Goal: Task Accomplishment & Management: Manage account settings

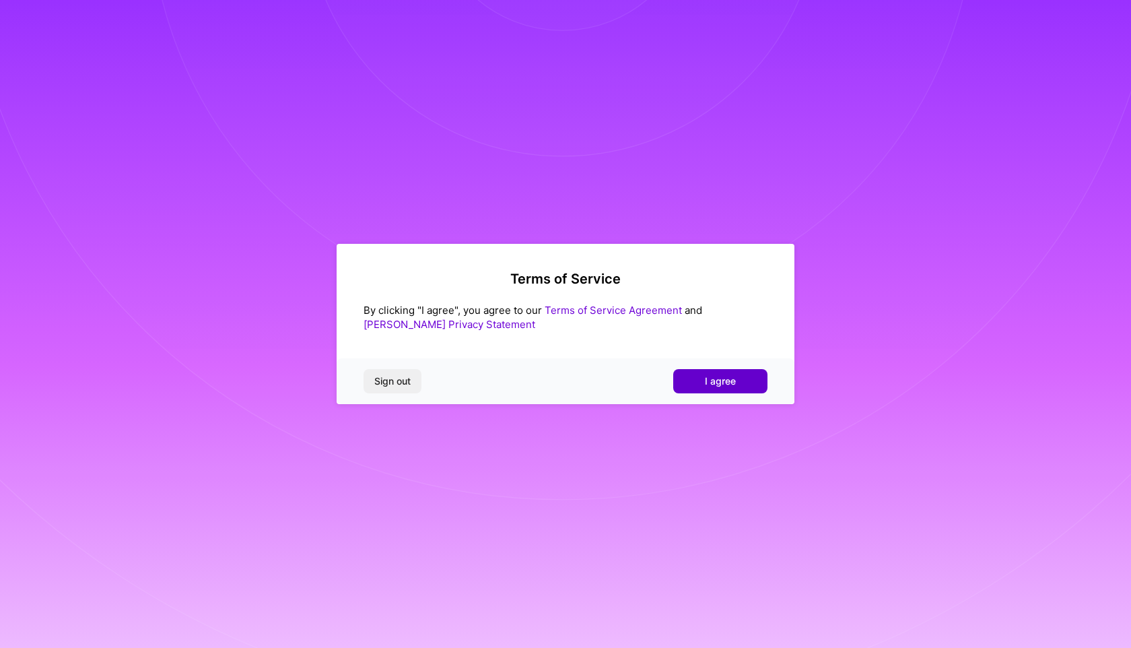
click at [704, 386] on button "I agree" at bounding box center [720, 381] width 94 height 24
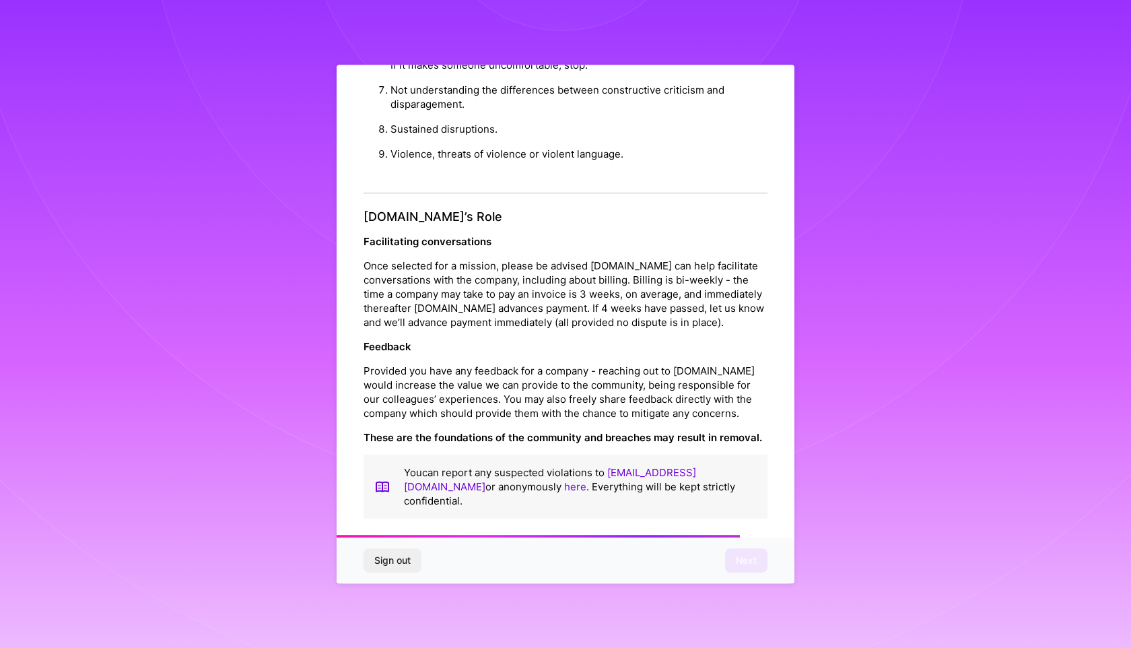
scroll to position [1425, 0]
click at [732, 557] on button "Next" at bounding box center [746, 560] width 42 height 24
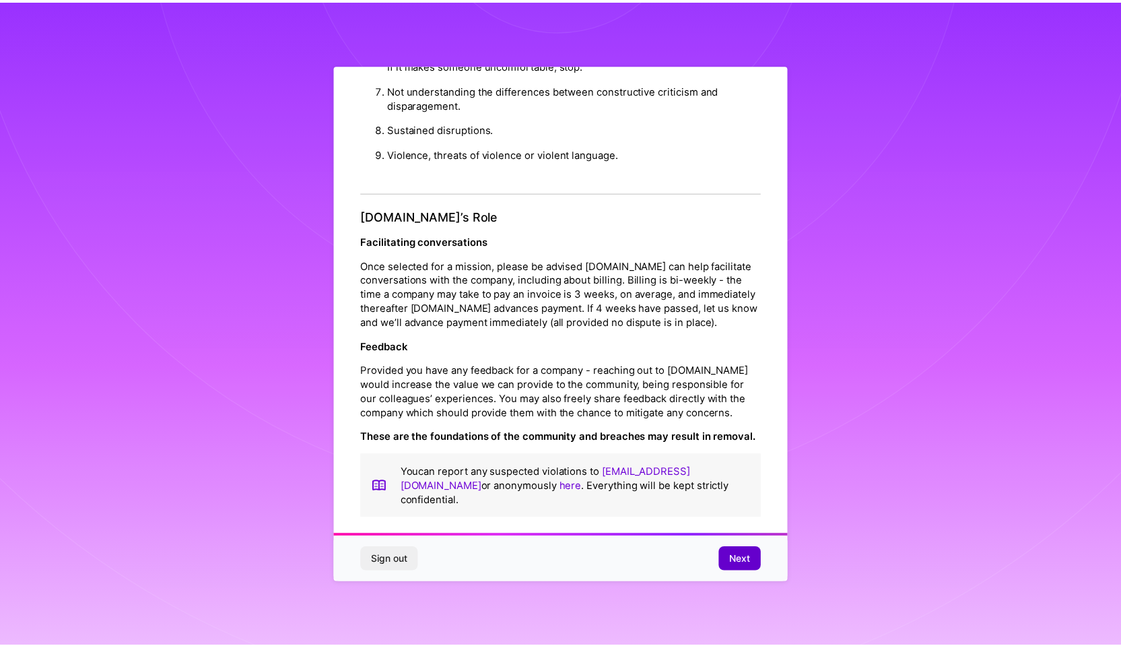
scroll to position [0, 0]
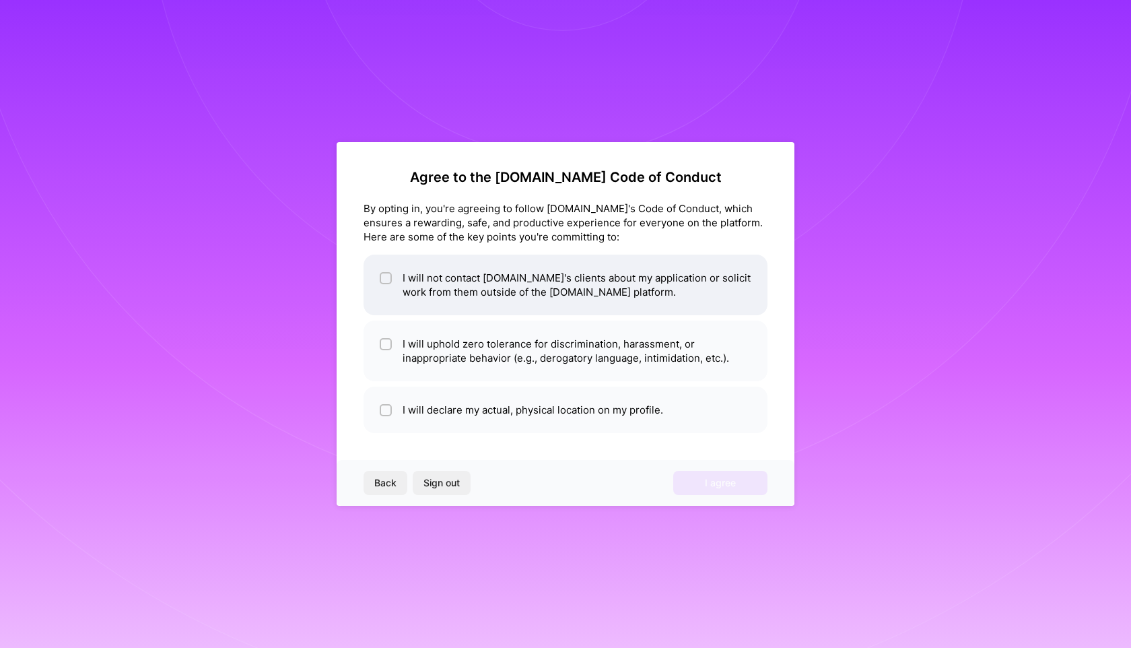
click at [387, 275] on input "checkbox" at bounding box center [386, 278] width 9 height 9
checkbox input "true"
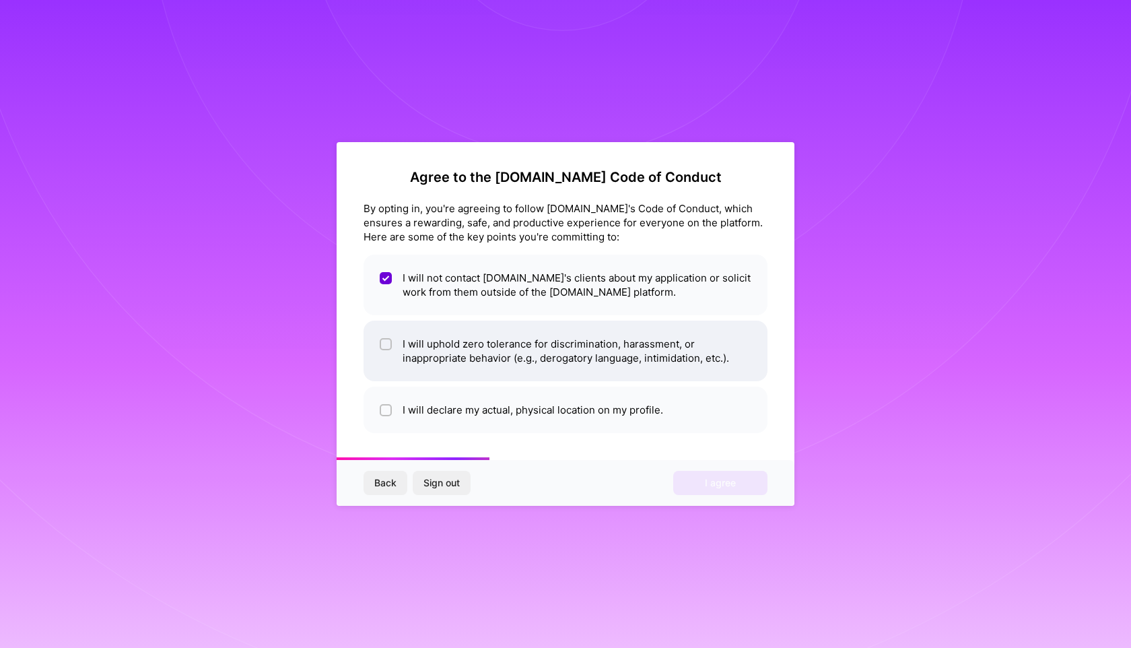
click at [389, 342] on input "checkbox" at bounding box center [386, 344] width 9 height 9
checkbox input "true"
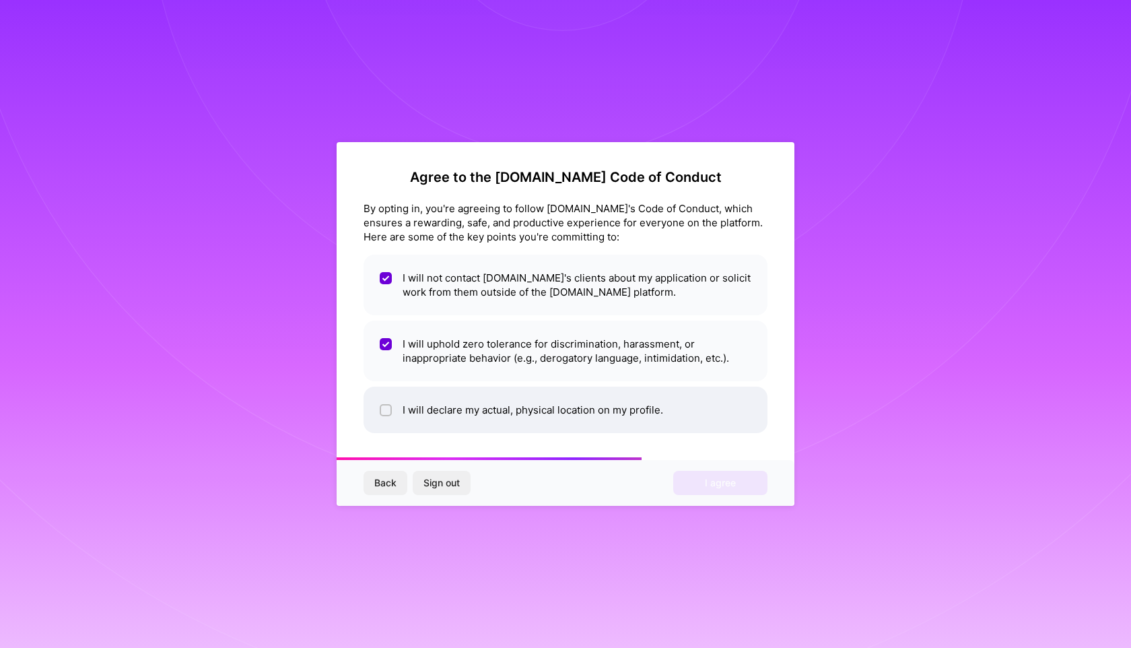
click at [383, 418] on li "I will declare my actual, physical location on my profile." at bounding box center [566, 409] width 404 height 46
checkbox input "true"
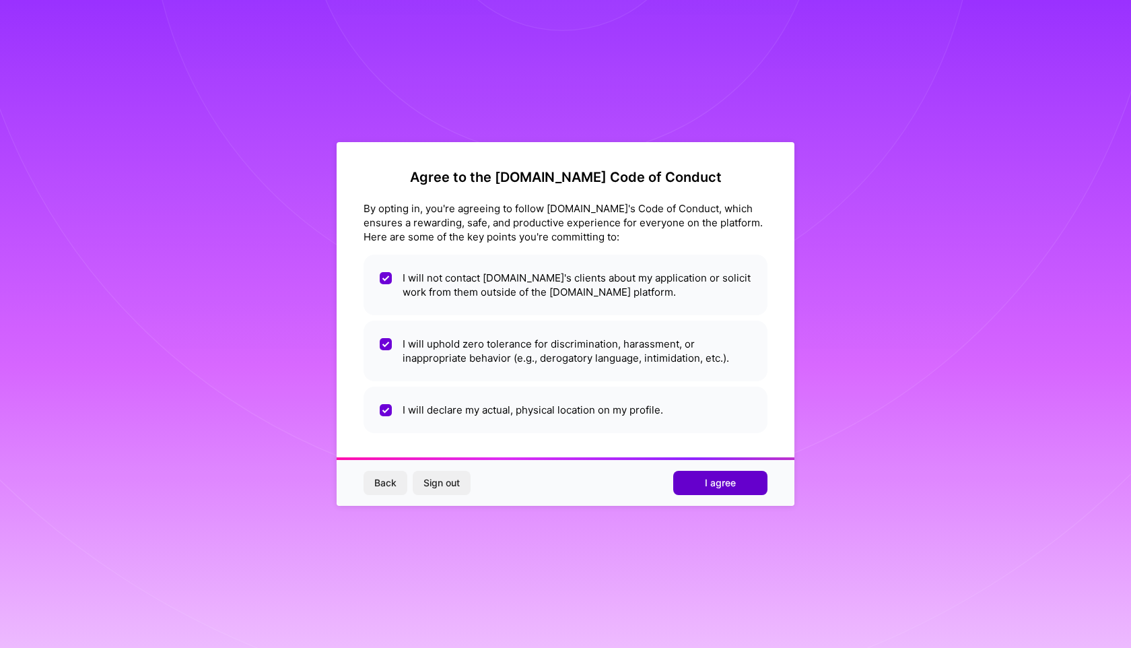
click at [687, 489] on button "I agree" at bounding box center [720, 483] width 94 height 24
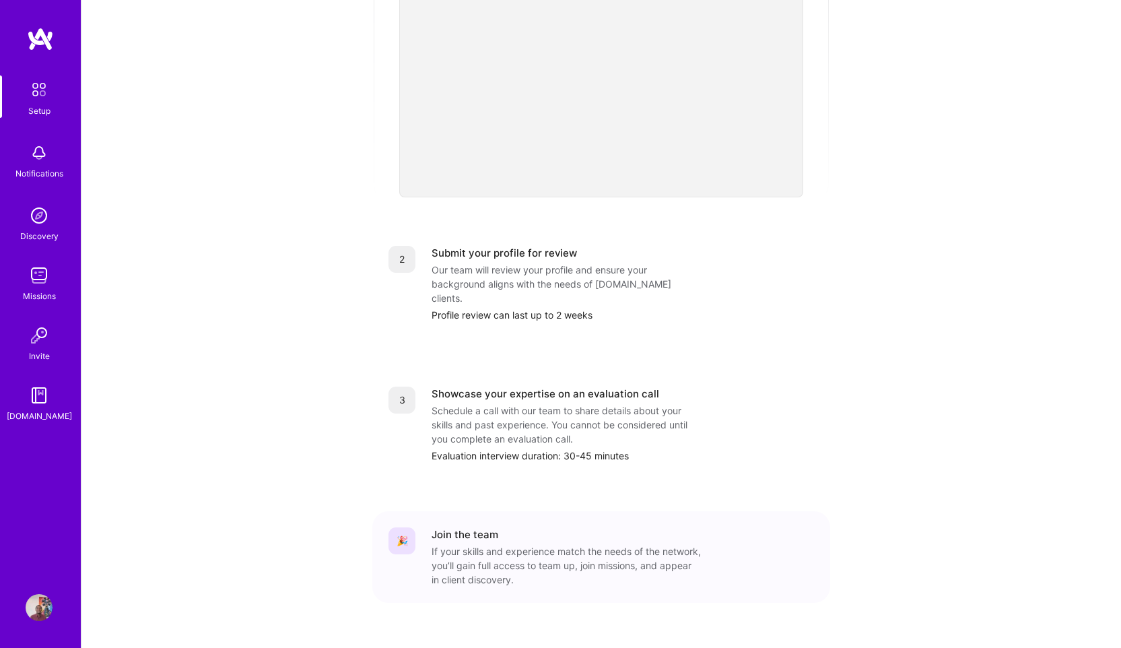
scroll to position [375, 0]
click at [36, 619] on img at bounding box center [39, 607] width 27 height 27
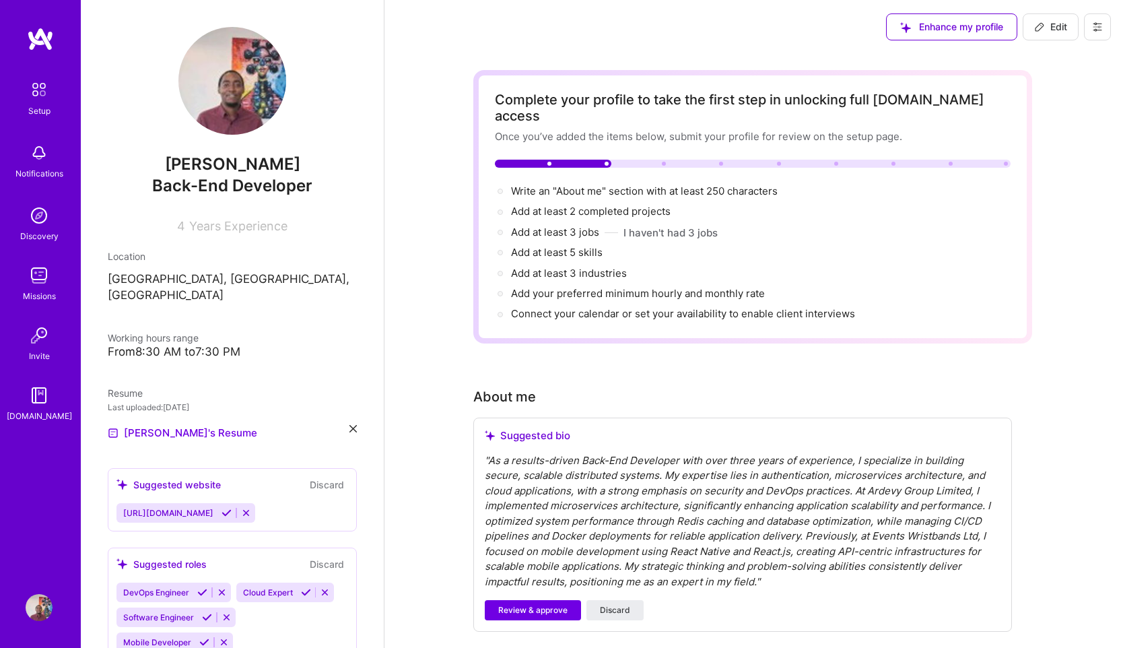
click at [212, 82] on img at bounding box center [232, 81] width 108 height 108
click at [230, 112] on img at bounding box center [232, 81] width 108 height 108
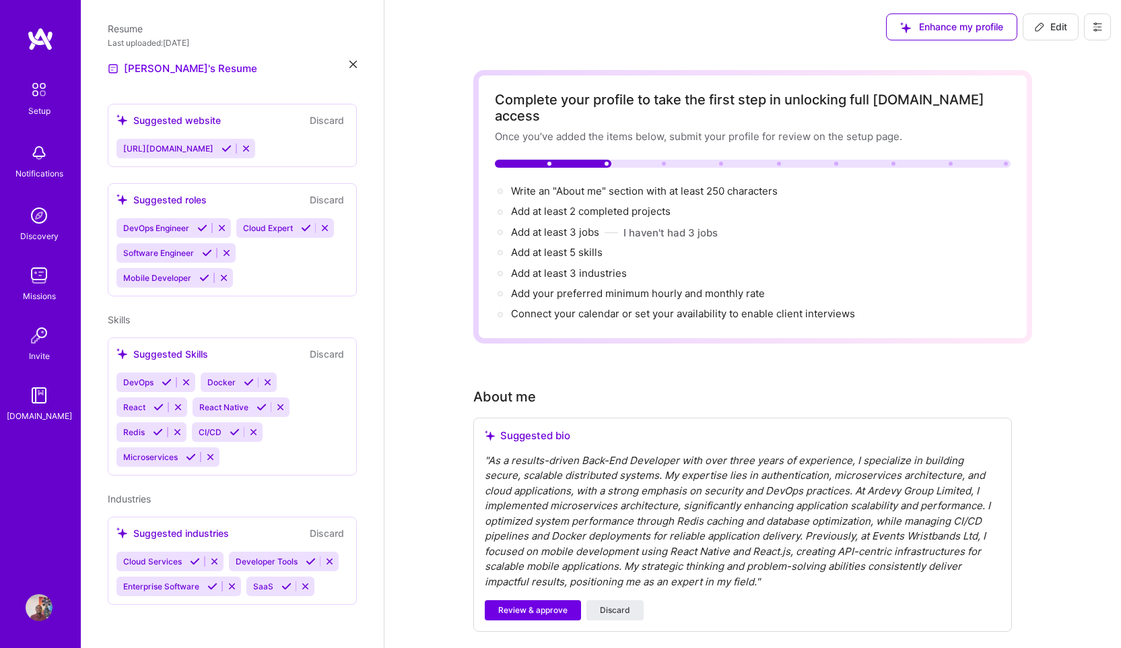
click at [44, 112] on div "Setup" at bounding box center [39, 111] width 22 height 14
